Goal: Find specific page/section: Find specific page/section

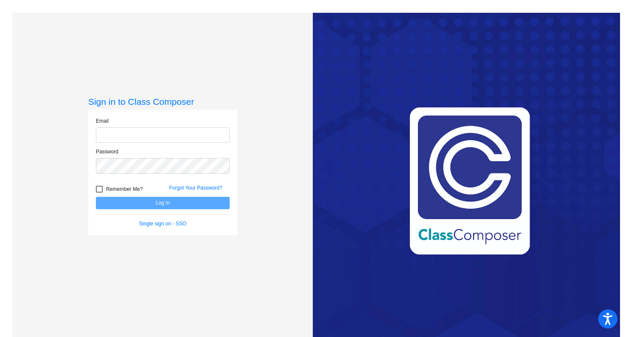
type input "[EMAIL_ADDRESS][DOMAIN_NAME]"
click at [147, 200] on button "Log In" at bounding box center [163, 203] width 134 height 12
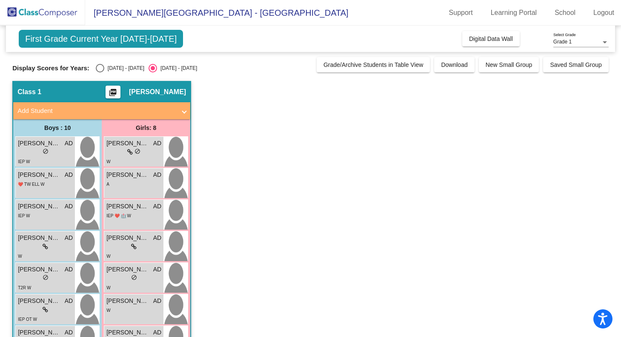
click at [101, 69] on div "Select an option" at bounding box center [100, 68] width 9 height 9
click at [100, 72] on input "[DATE] - [DATE]" at bounding box center [100, 72] width 0 height 0
radio input "true"
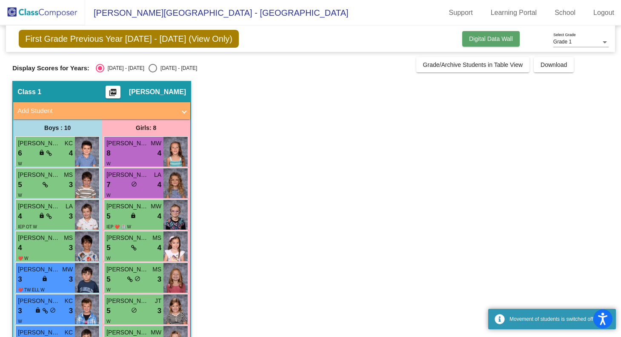
click at [481, 43] on button "Digital Data Wall" at bounding box center [491, 38] width 57 height 15
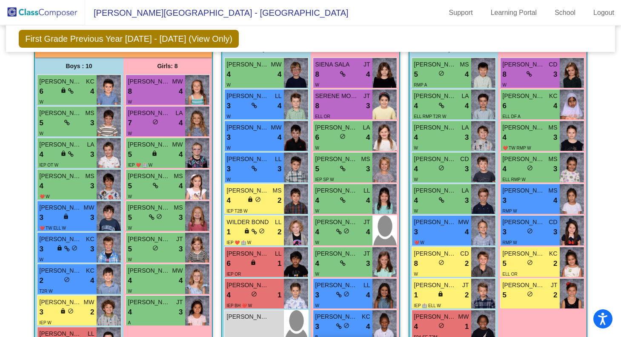
scroll to position [267, 0]
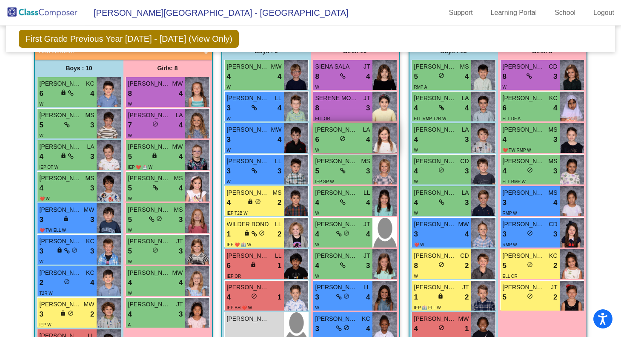
click at [339, 131] on span "[PERSON_NAME]" at bounding box center [337, 129] width 43 height 9
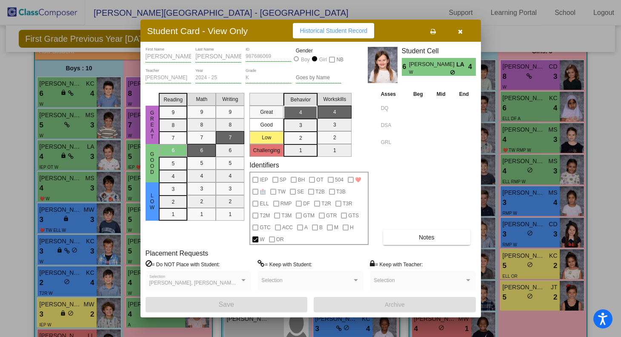
click at [457, 35] on button "button" at bounding box center [460, 30] width 27 height 15
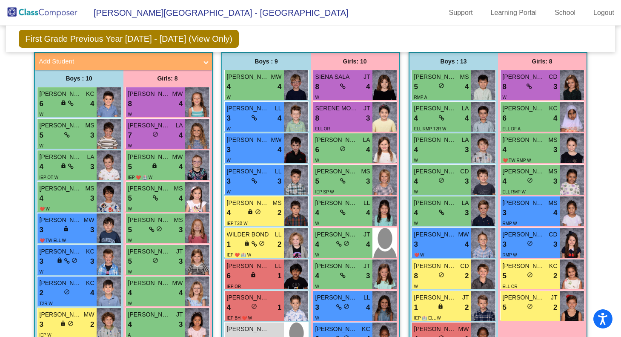
scroll to position [267, 0]
